Goal: Task Accomplishment & Management: Complete application form

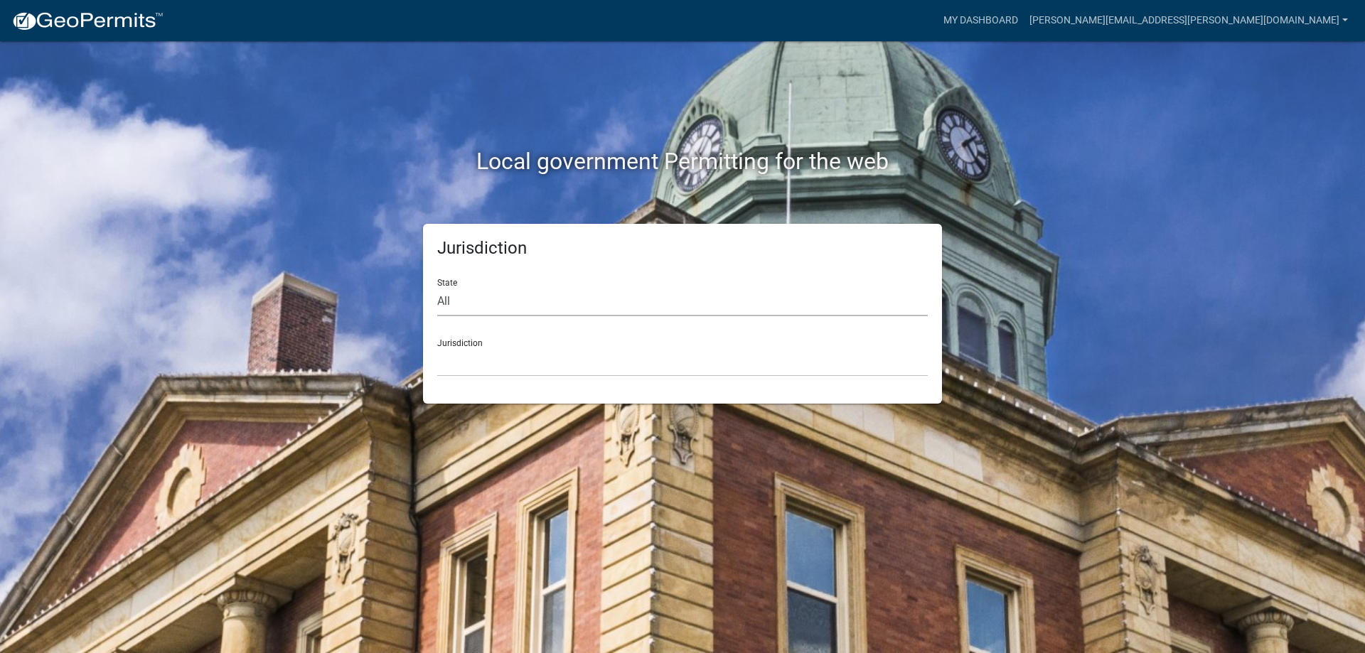
click at [454, 298] on select "All [US_STATE] [US_STATE] [US_STATE] [US_STATE] [US_STATE] [US_STATE] [US_STATE…" at bounding box center [682, 301] width 490 height 29
select select "[US_STATE]"
click at [437, 287] on select "All [US_STATE] [US_STATE] [US_STATE] [US_STATE] [US_STATE] [US_STATE] [US_STATE…" at bounding box center [682, 301] width 490 height 29
click at [461, 350] on select "City of [GEOGRAPHIC_DATA], [US_STATE] City of [GEOGRAPHIC_DATA], [US_STATE] Cit…" at bounding box center [682, 362] width 490 height 29
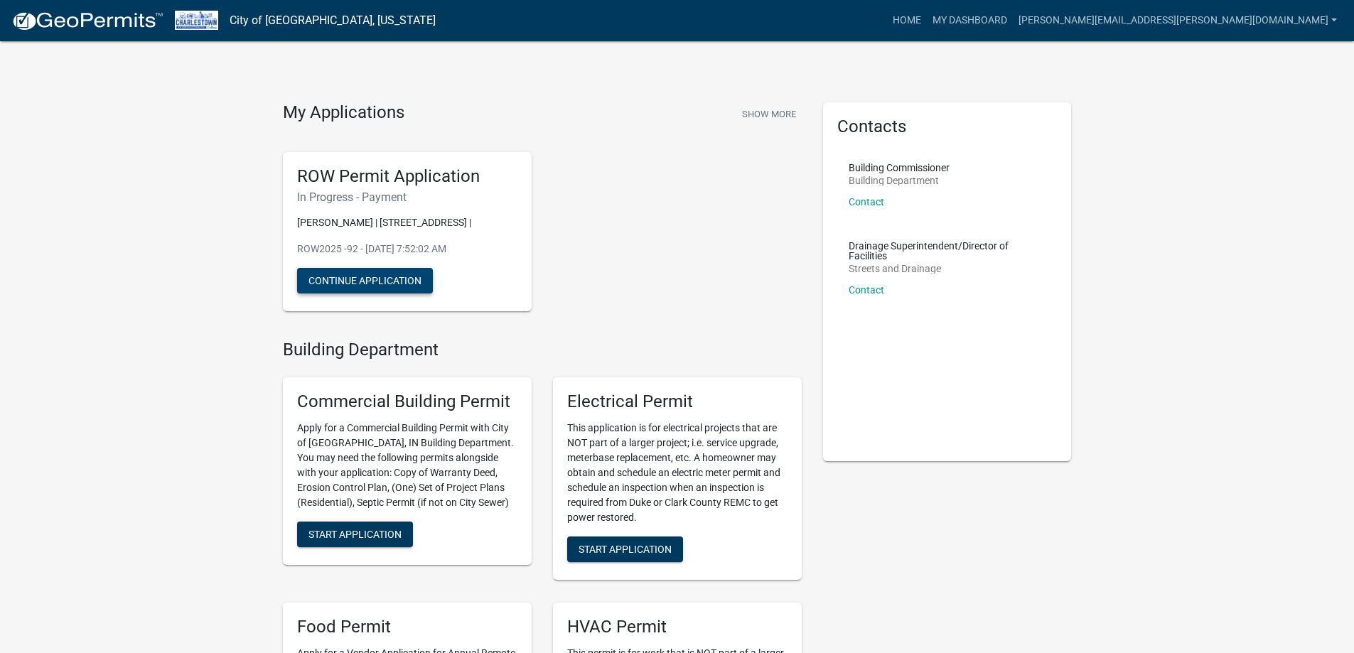
click at [387, 283] on button "Continue Application" at bounding box center [365, 281] width 136 height 26
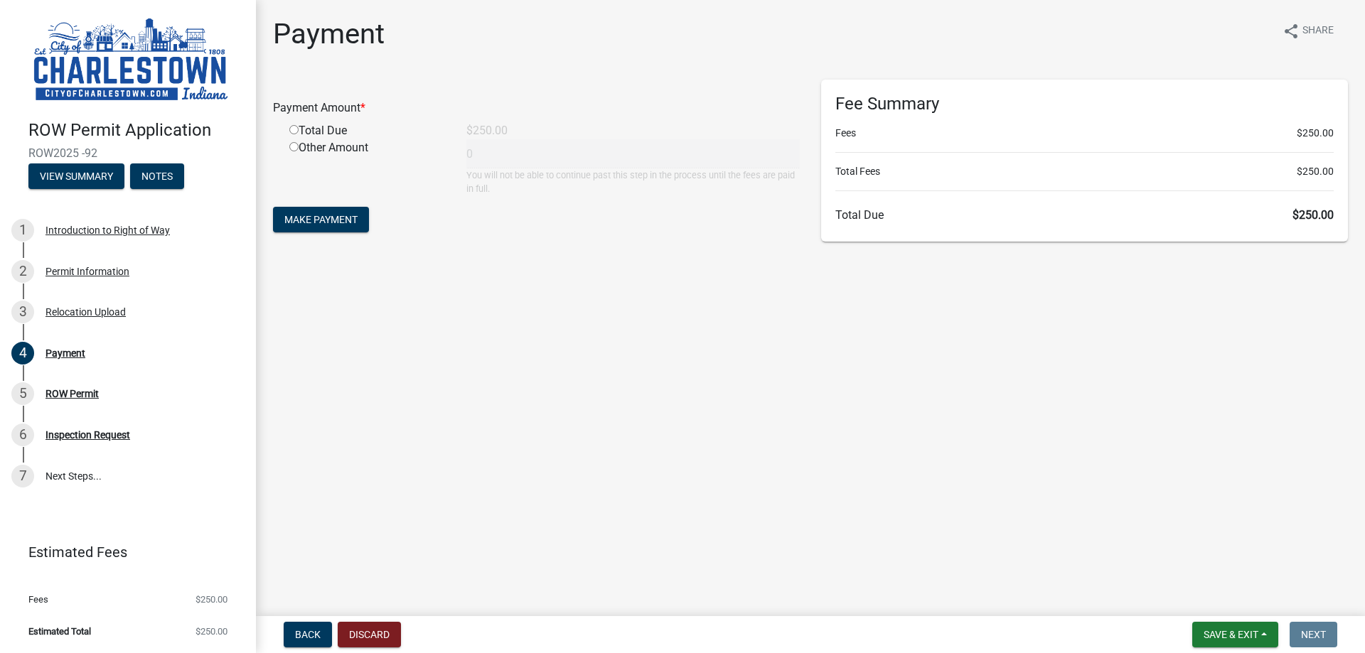
click at [294, 131] on input "radio" at bounding box center [293, 129] width 9 height 9
radio input "true"
type input "250"
click at [328, 217] on span "Make Payment" at bounding box center [320, 219] width 73 height 11
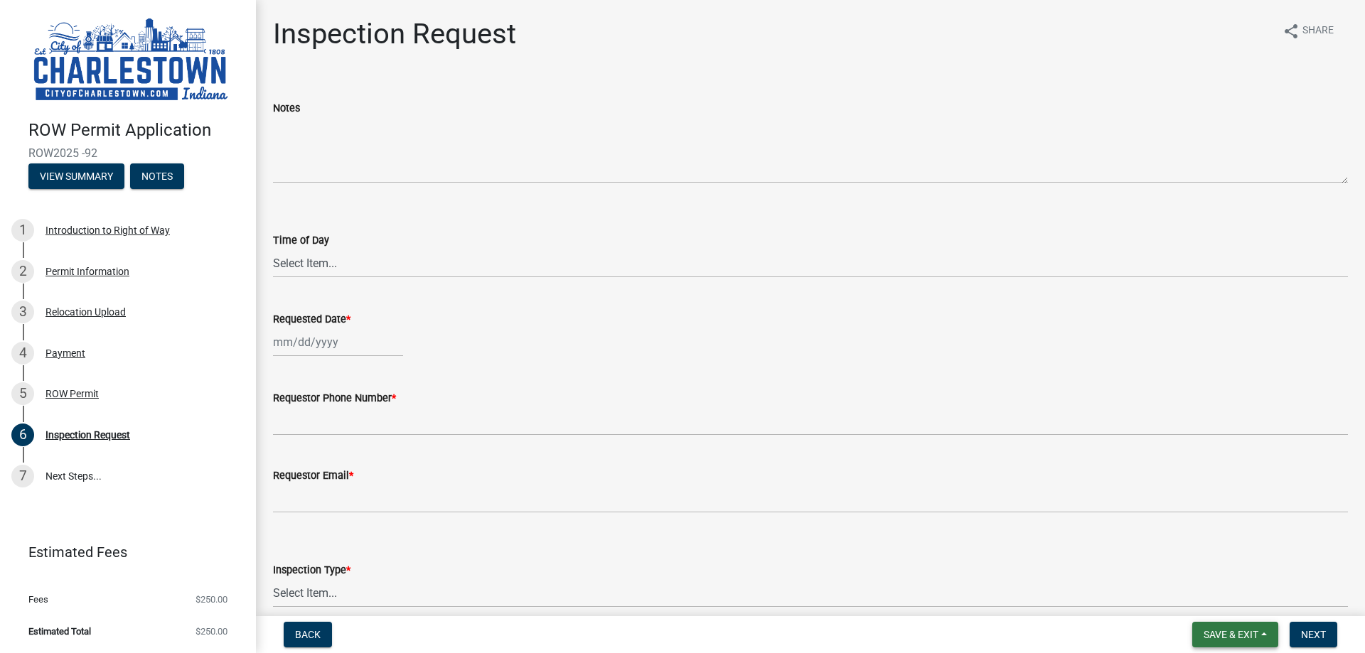
click at [1220, 631] on span "Save & Exit" at bounding box center [1230, 634] width 55 height 11
click at [1221, 596] on button "Save & Exit" at bounding box center [1221, 598] width 114 height 34
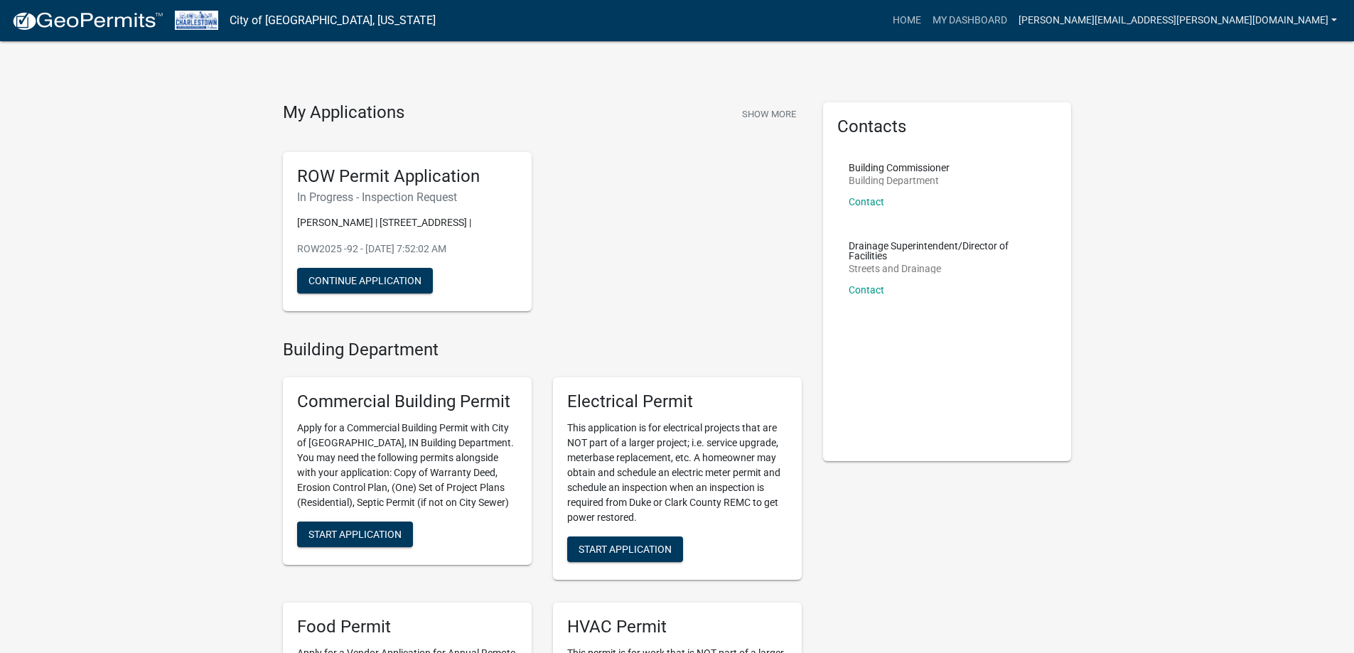
click at [1207, 15] on link "[PERSON_NAME][EMAIL_ADDRESS][PERSON_NAME][DOMAIN_NAME]" at bounding box center [1178, 20] width 330 height 27
click at [1276, 105] on link "Logout" at bounding box center [1286, 104] width 114 height 34
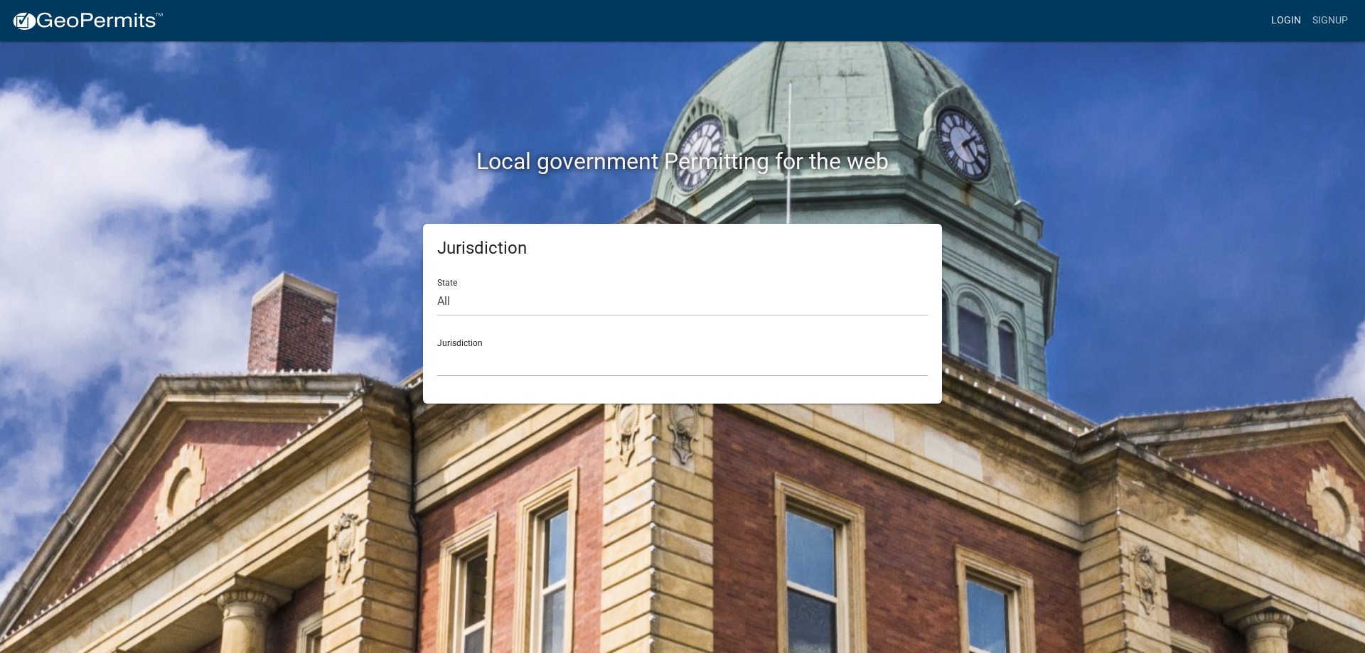
click at [1294, 20] on link "Login" at bounding box center [1285, 20] width 41 height 27
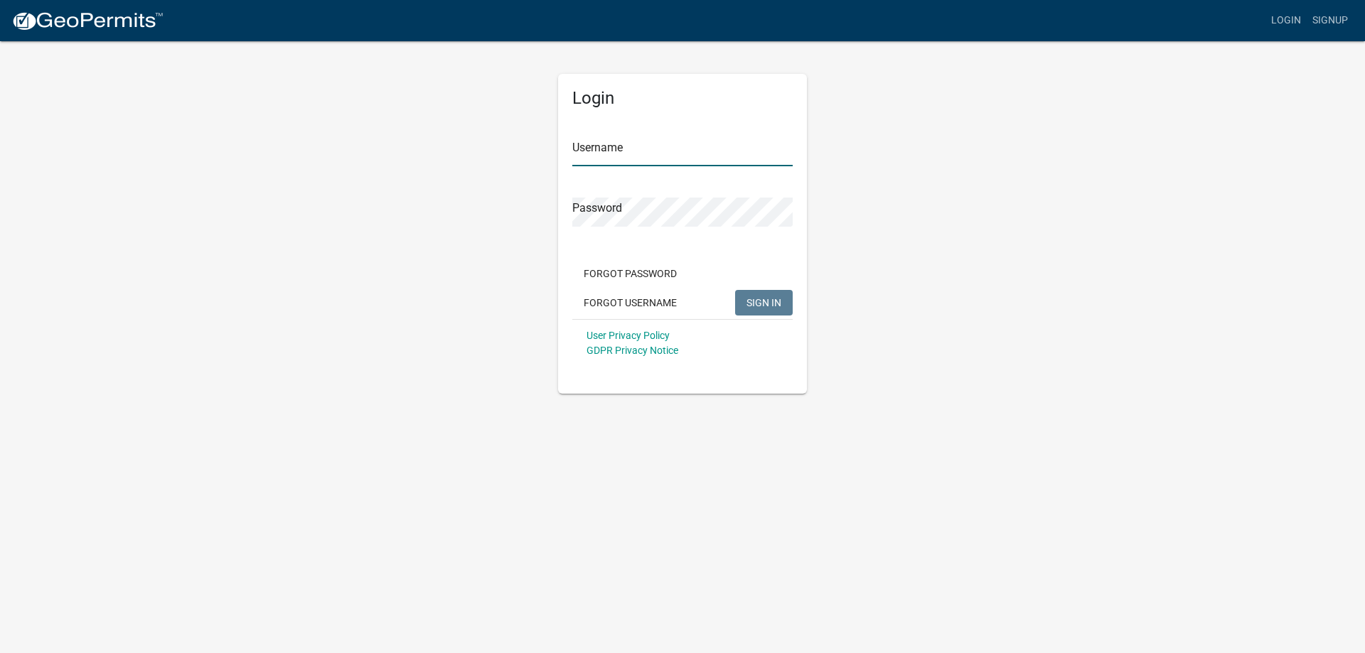
type input "Sheun85"
